Goal: Task Accomplishment & Management: Manage account settings

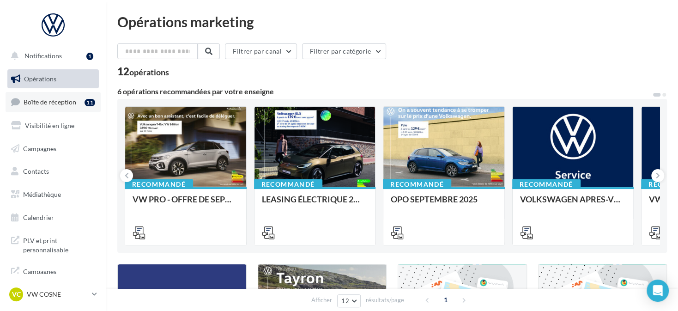
click at [53, 107] on link "Boîte de réception 11" at bounding box center [53, 102] width 95 height 20
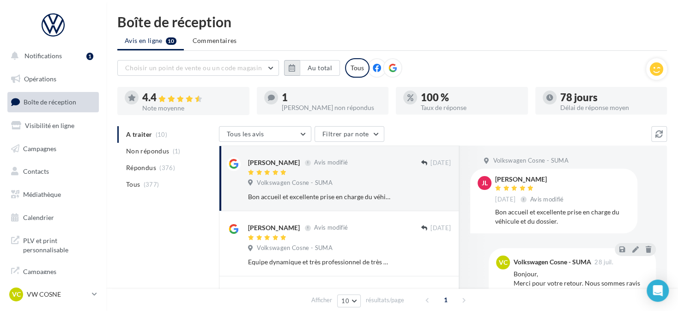
click at [296, 70] on button "button" at bounding box center [292, 68] width 16 height 16
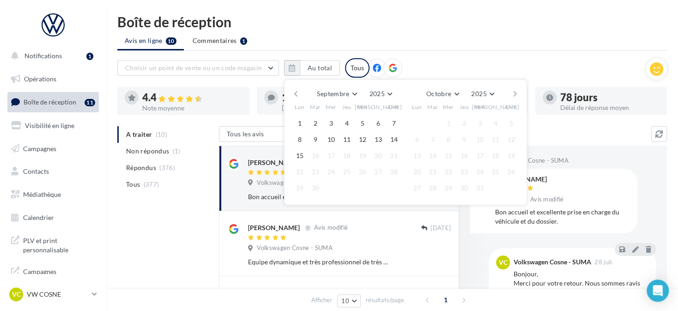
click at [295, 93] on button "button" at bounding box center [296, 93] width 8 height 13
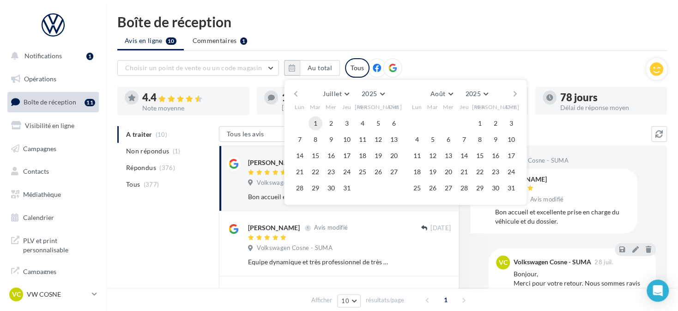
click at [314, 121] on button "1" at bounding box center [316, 123] width 14 height 14
click at [515, 93] on button "button" at bounding box center [515, 93] width 8 height 13
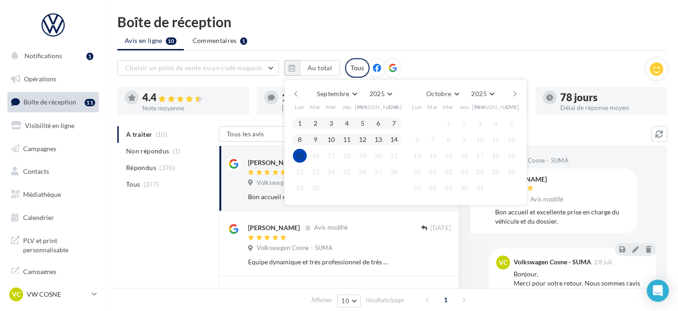
click at [304, 154] on button "15" at bounding box center [300, 156] width 14 height 14
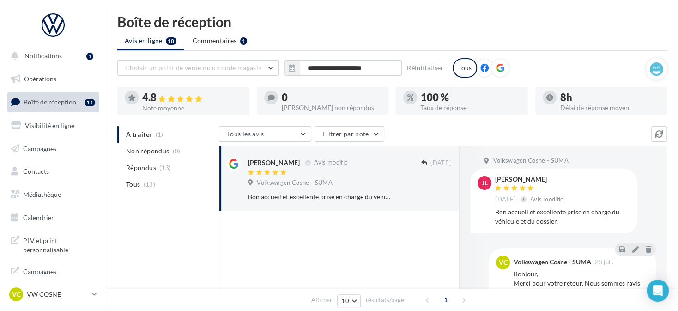
click at [500, 67] on icon at bounding box center [500, 68] width 8 height 8
click at [94, 295] on icon at bounding box center [94, 294] width 5 height 8
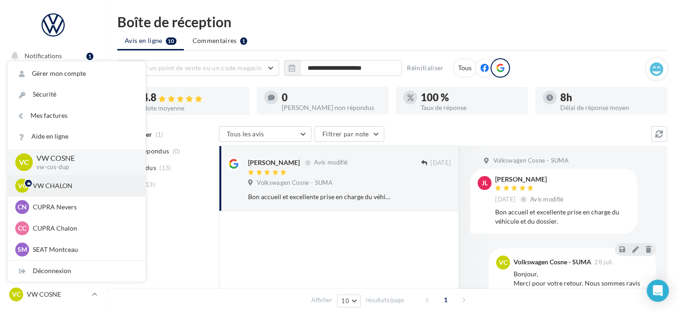
click at [80, 187] on p "VW CHALON" at bounding box center [84, 185] width 102 height 9
